Goal: Transaction & Acquisition: Purchase product/service

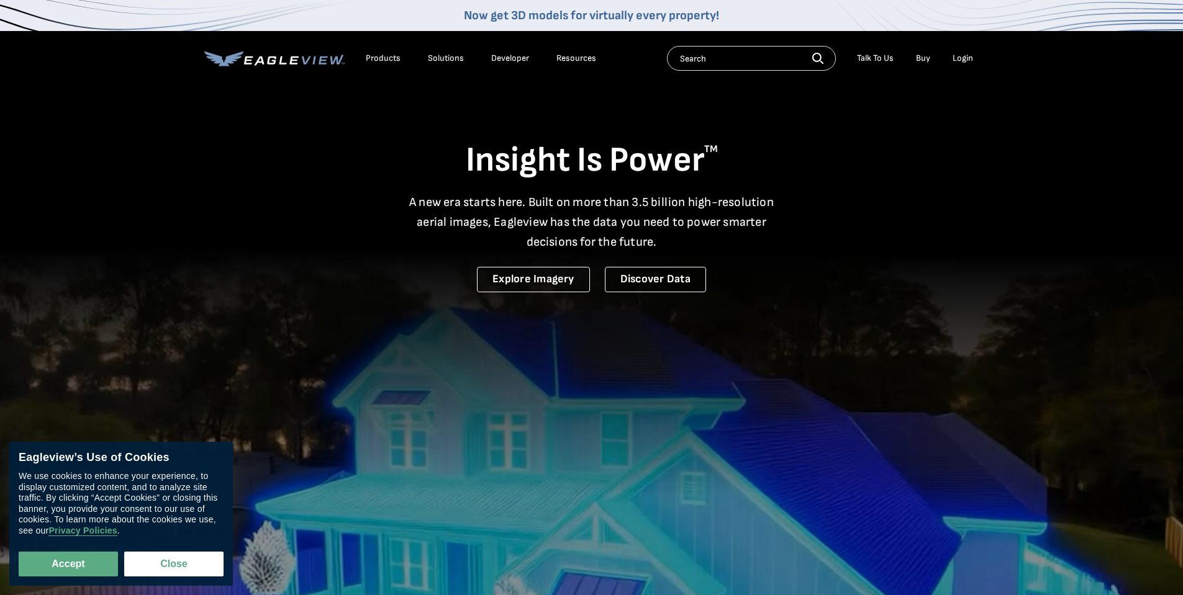
click at [960, 56] on div "Login" at bounding box center [962, 58] width 20 height 11
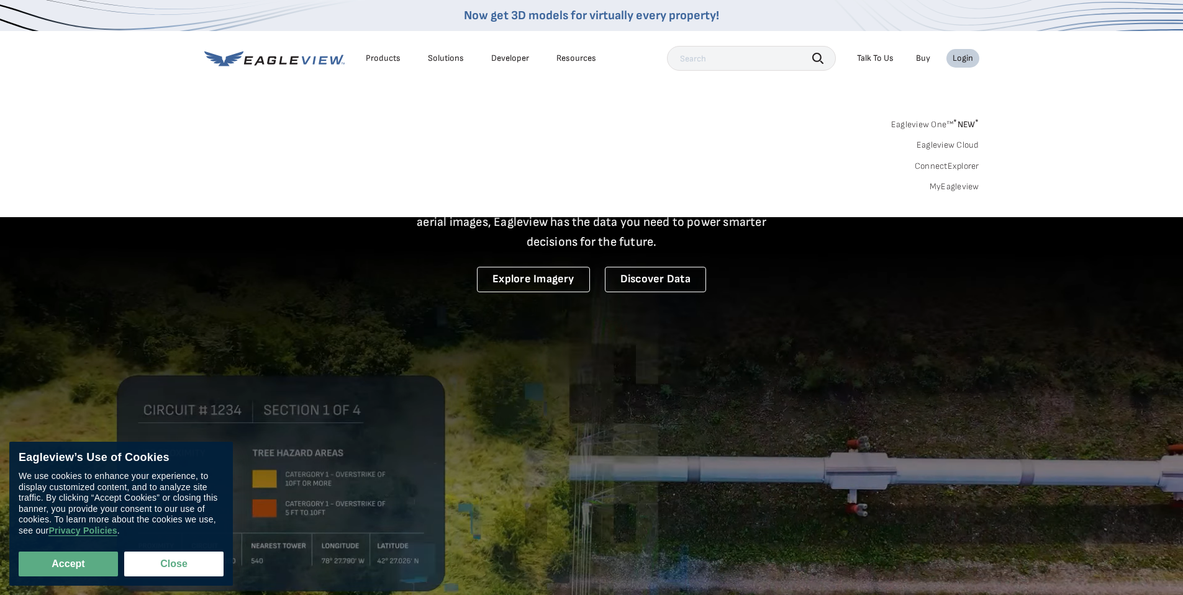
click at [958, 183] on link "MyEagleview" at bounding box center [954, 186] width 50 height 11
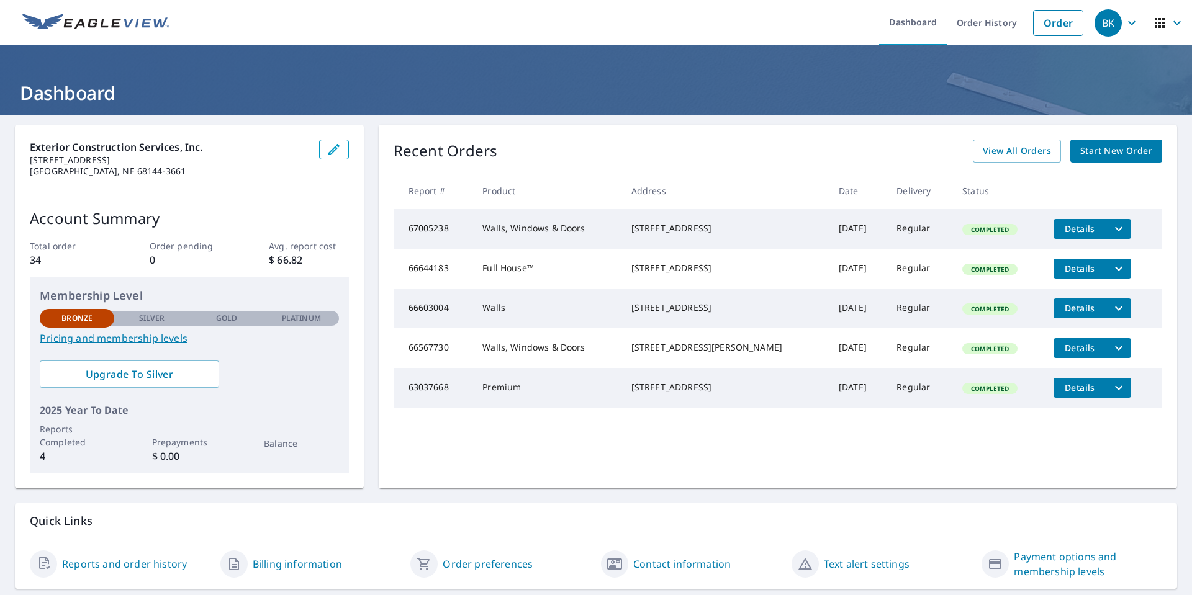
click at [1120, 150] on span "Start New Order" at bounding box center [1116, 151] width 72 height 16
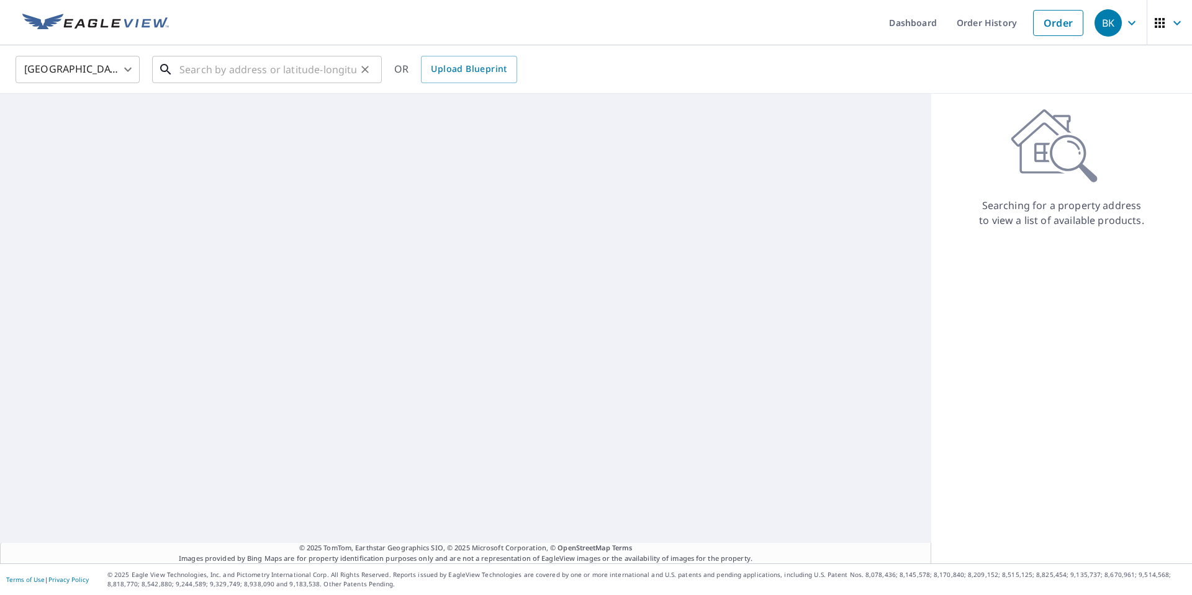
click at [182, 75] on input "text" at bounding box center [267, 69] width 177 height 35
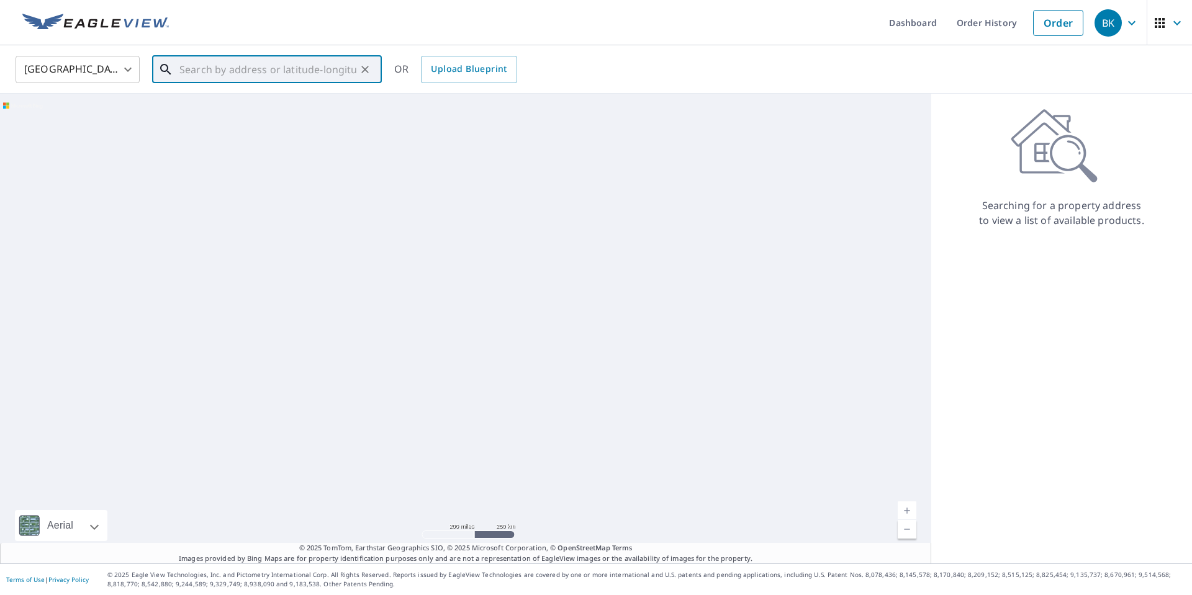
paste input "[STREET_ADDRESS]"
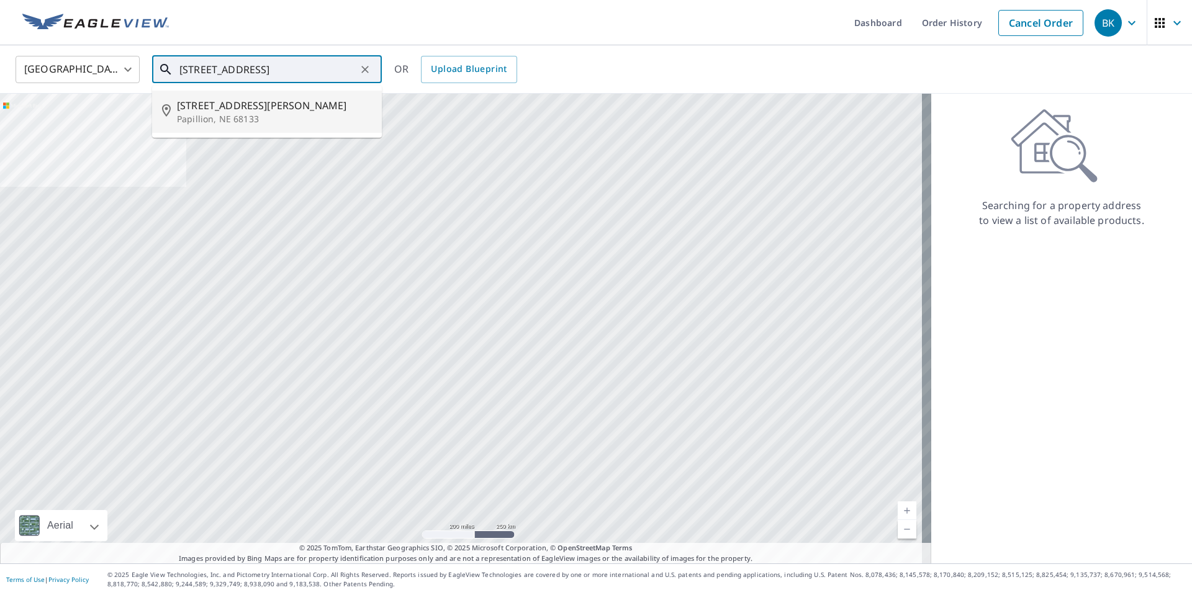
click at [244, 101] on span "[STREET_ADDRESS][PERSON_NAME]" at bounding box center [274, 105] width 195 height 15
type input "2215 Alexandra Rd Papillion, NE 68133"
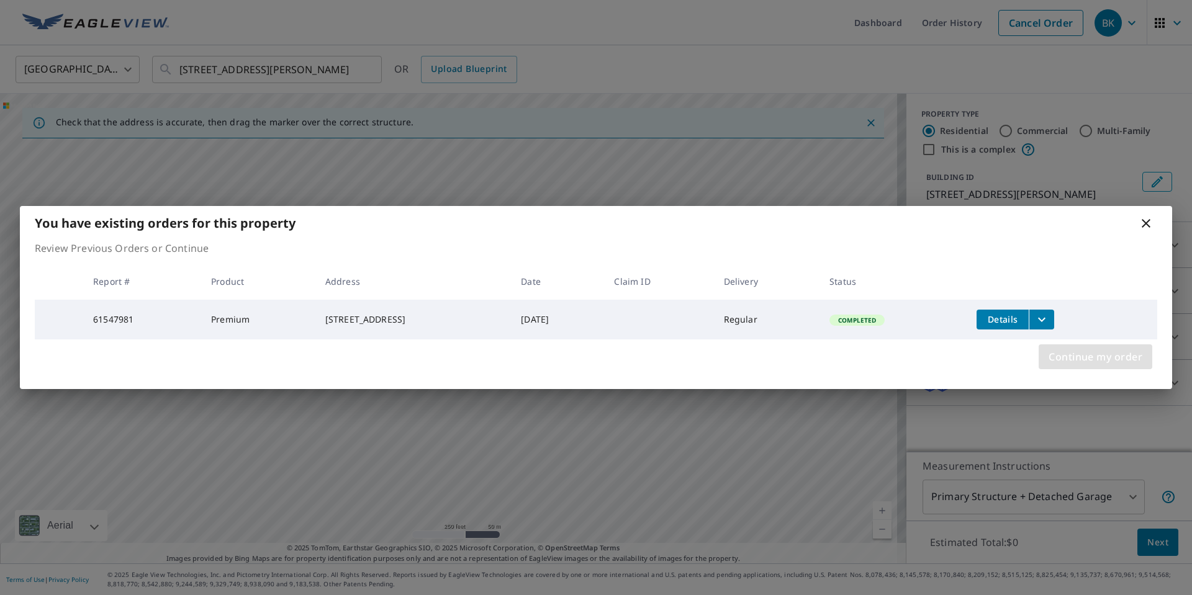
click at [1077, 362] on span "Continue my order" at bounding box center [1095, 356] width 94 height 17
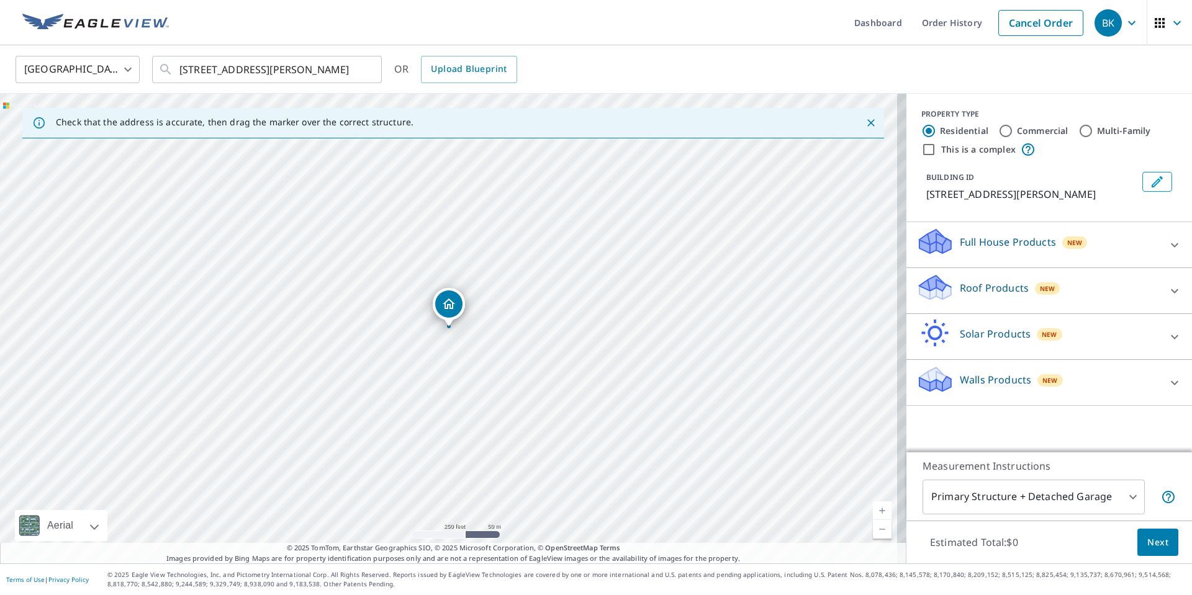
click at [1093, 382] on div "Walls Products New" at bounding box center [1037, 382] width 243 height 35
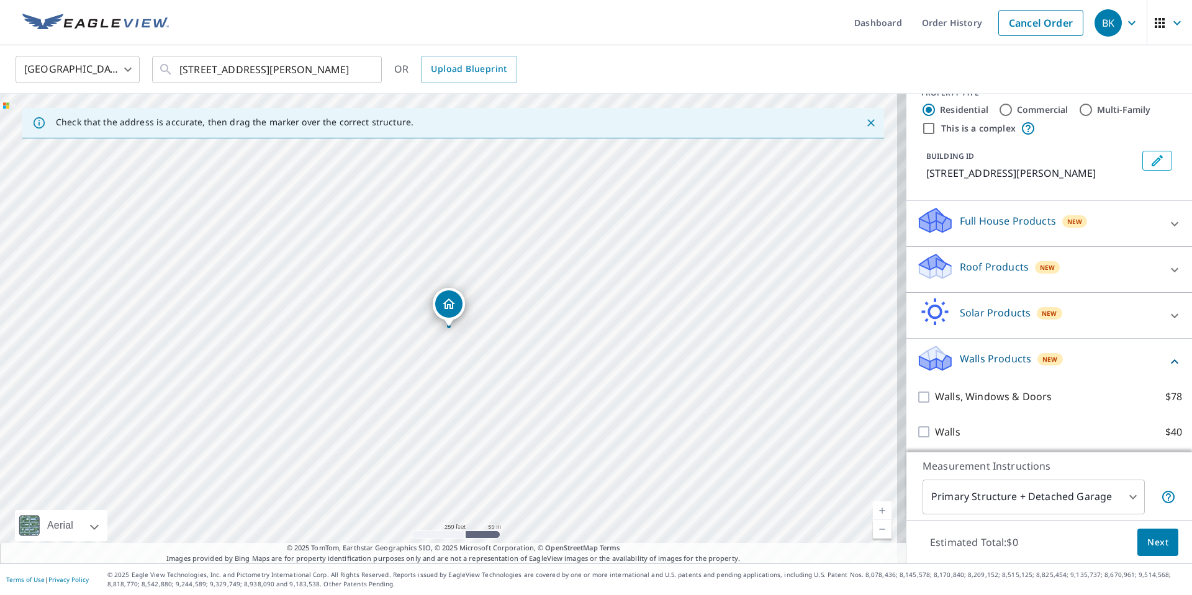
scroll to position [24, 0]
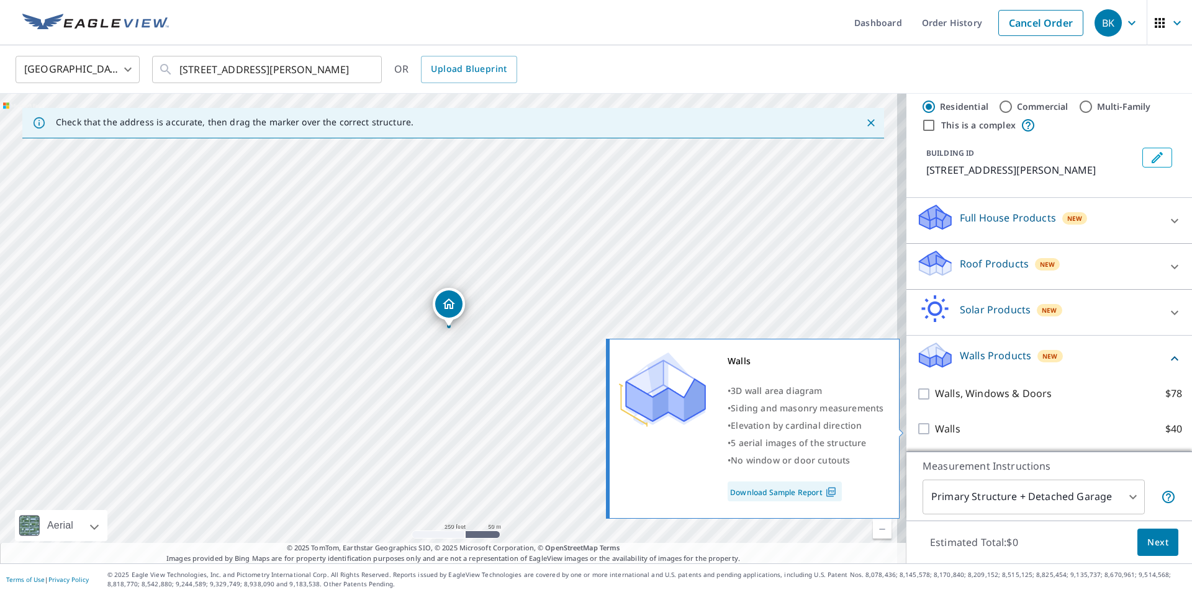
click at [916, 428] on input "Walls $40" at bounding box center [925, 429] width 19 height 15
checkbox input "true"
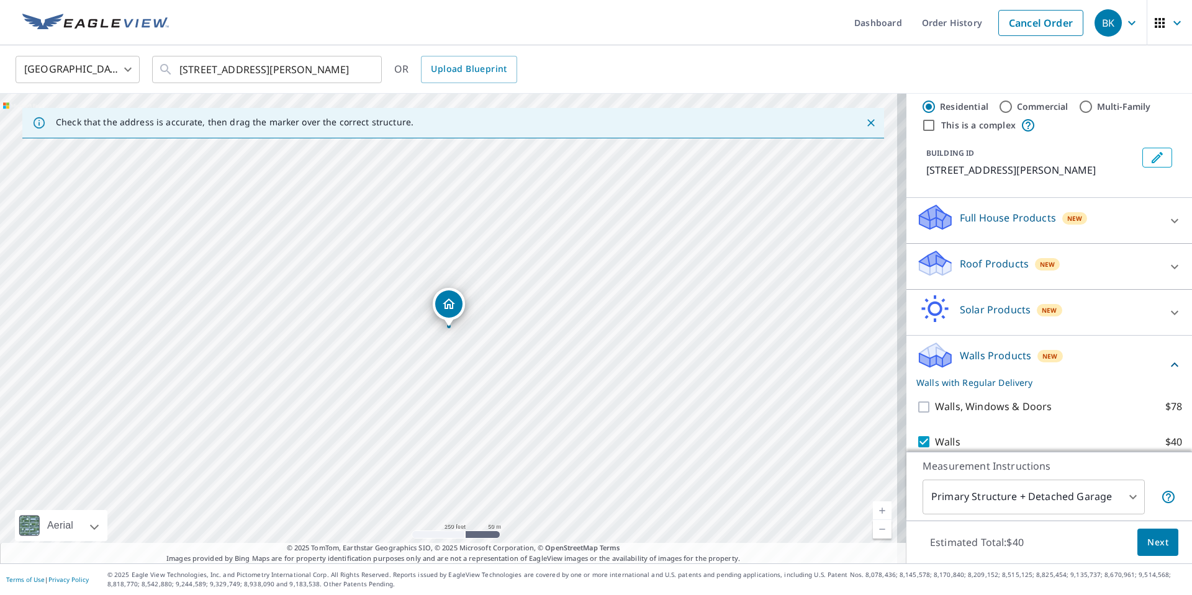
click at [1125, 500] on body "BK BK Dashboard Order History Cancel Order BK United States US ​ 2215 Alexandra…" at bounding box center [596, 297] width 1192 height 595
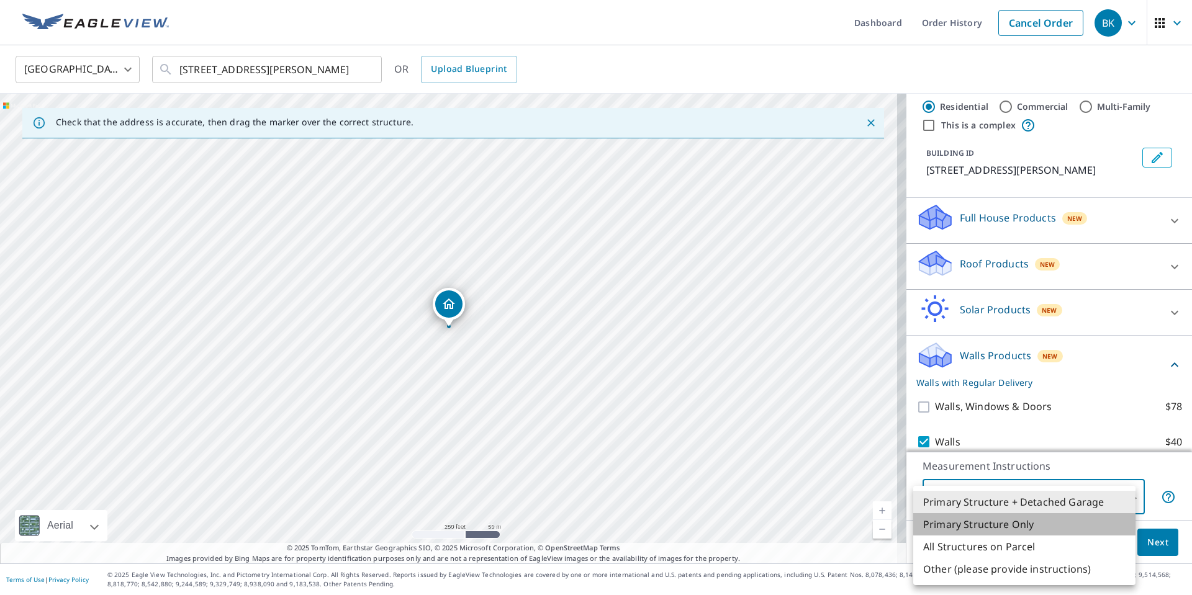
click at [1030, 521] on li "Primary Structure Only" at bounding box center [1024, 524] width 222 height 22
type input "2"
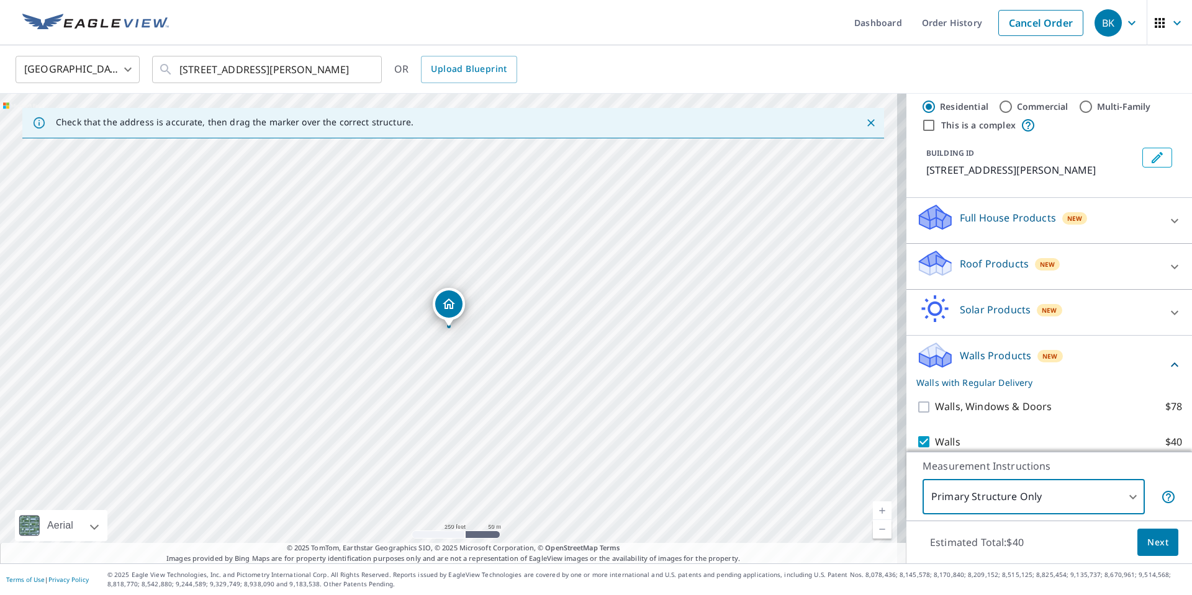
click at [1152, 541] on span "Next" at bounding box center [1157, 543] width 21 height 16
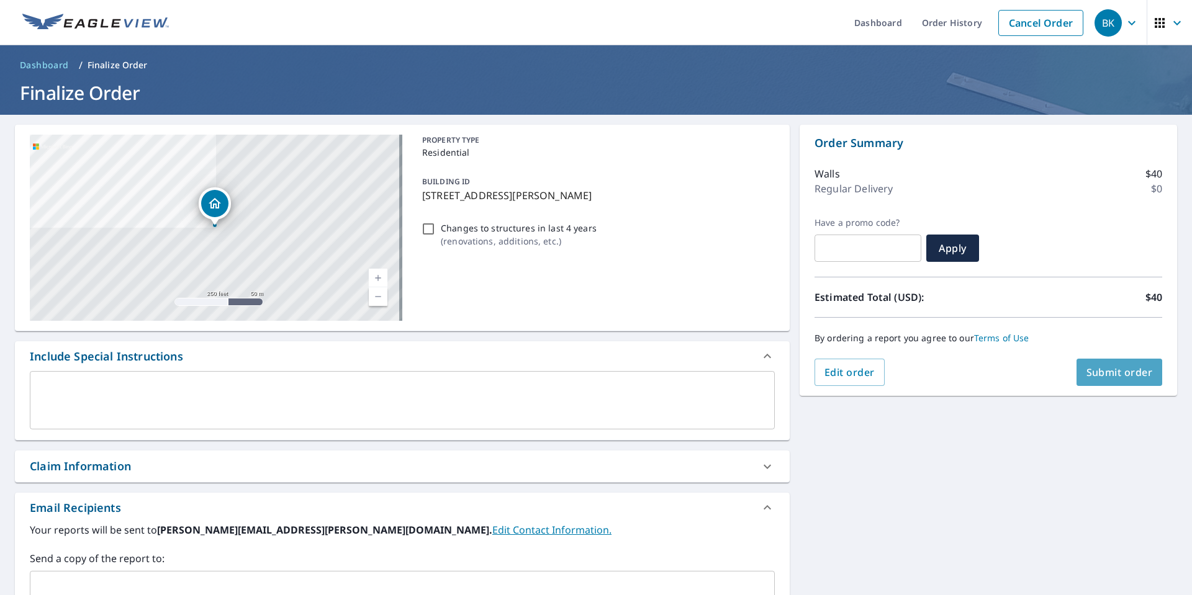
click at [1101, 371] on span "Submit order" at bounding box center [1119, 373] width 66 height 14
